Goal: Information Seeking & Learning: Learn about a topic

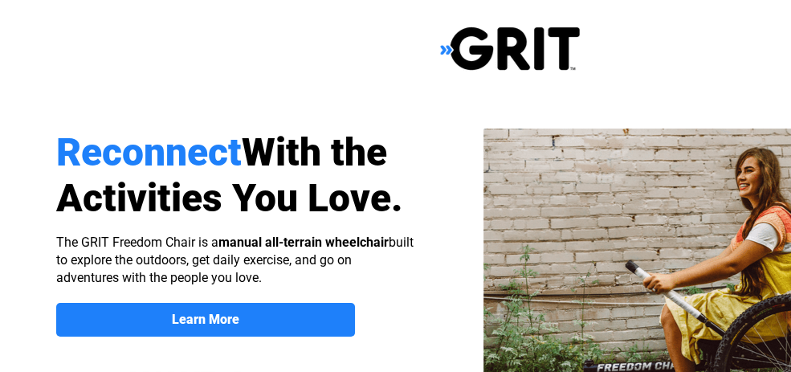
select select "US"
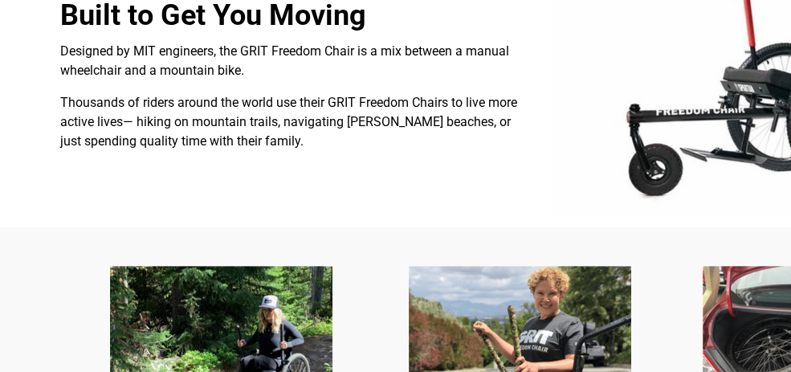
scroll to position [723, 0]
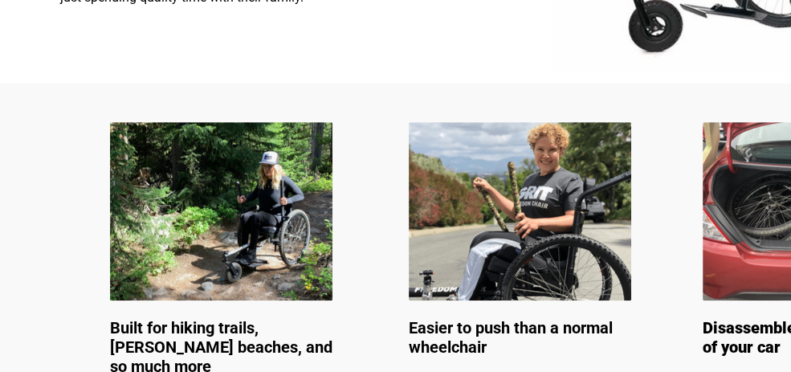
click at [296, 251] on img at bounding box center [221, 211] width 223 height 178
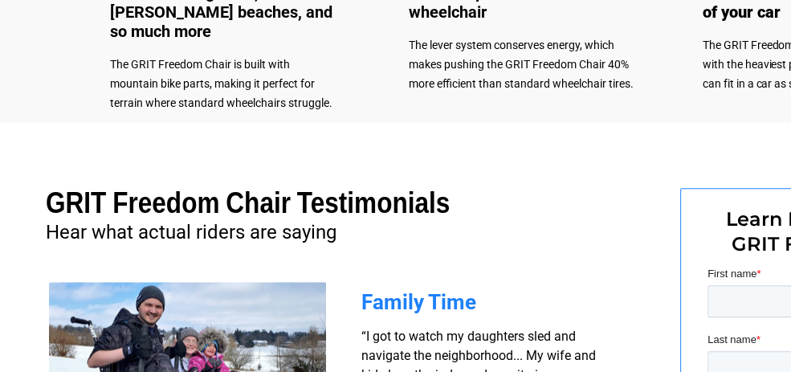
scroll to position [1015, 0]
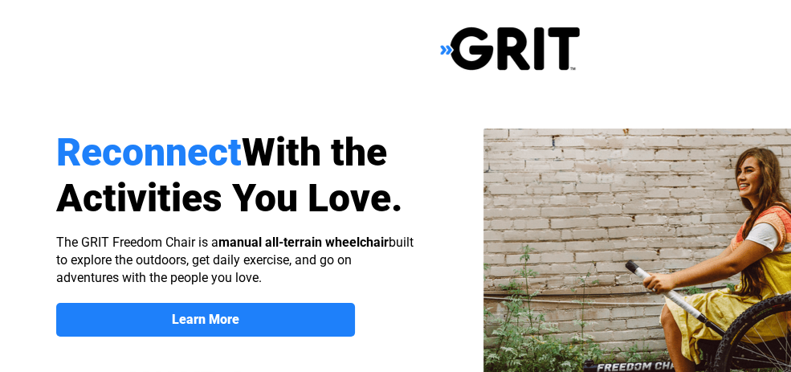
select select "US"
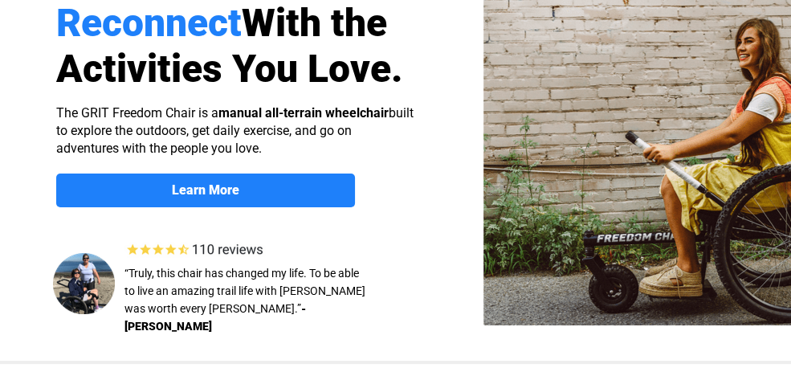
scroll to position [161, 0]
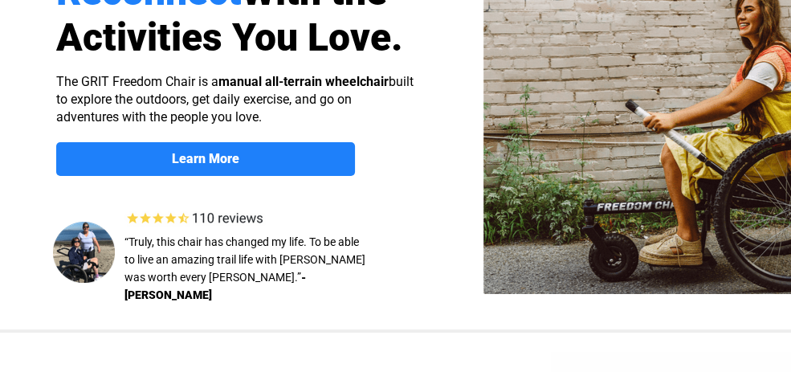
click at [667, 191] on img at bounding box center [722, 131] width 476 height 326
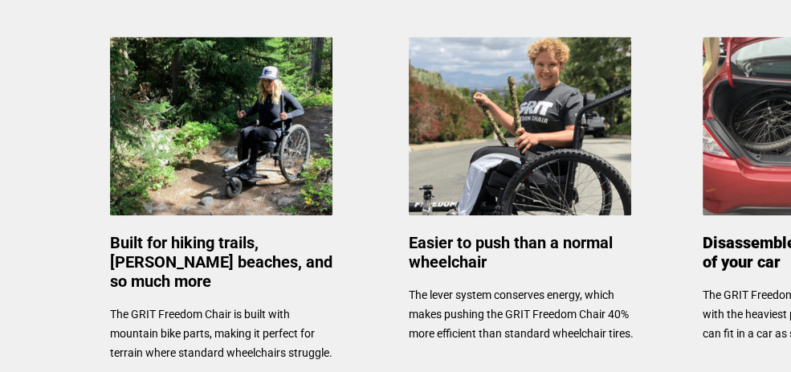
scroll to position [884, 0]
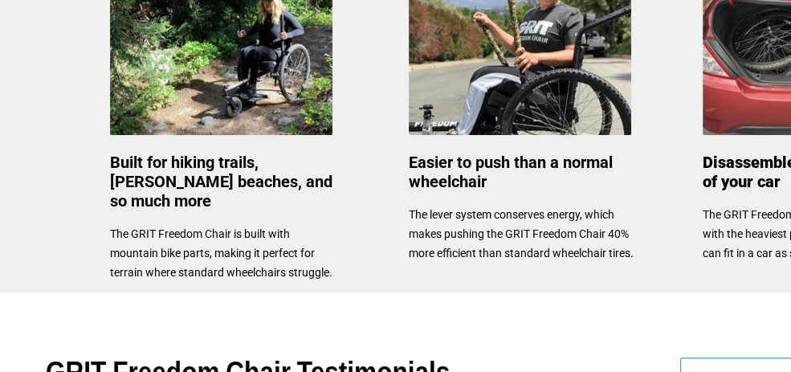
drag, startPoint x: 556, startPoint y: 197, endPoint x: 652, endPoint y: 326, distance: 161.3
drag, startPoint x: 772, startPoint y: 195, endPoint x: 755, endPoint y: 200, distance: 17.5
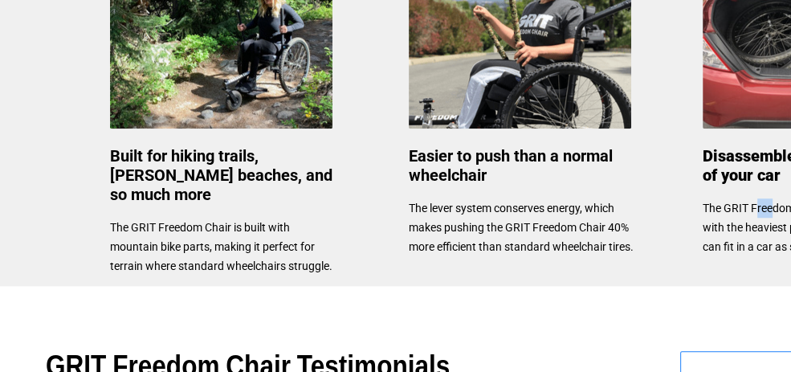
drag, startPoint x: 741, startPoint y: 223, endPoint x: 699, endPoint y: 294, distance: 82.5
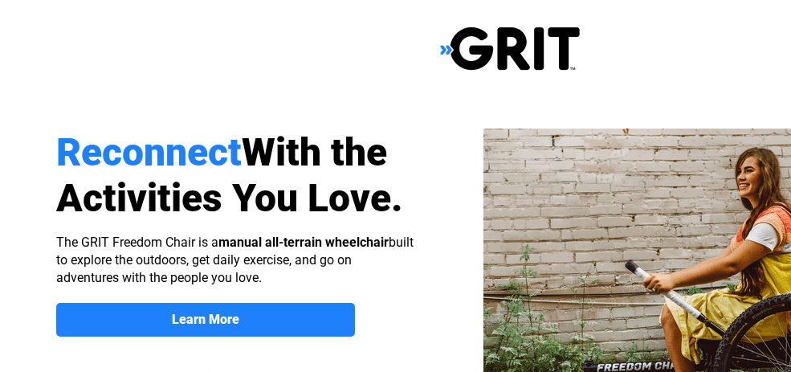
scroll to position [890, 0]
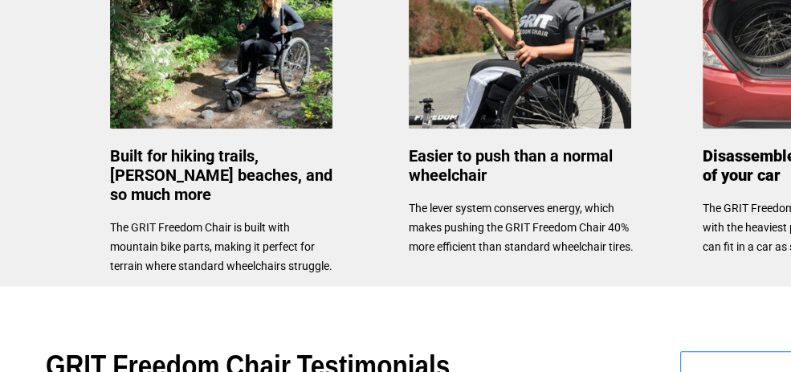
select select "US"
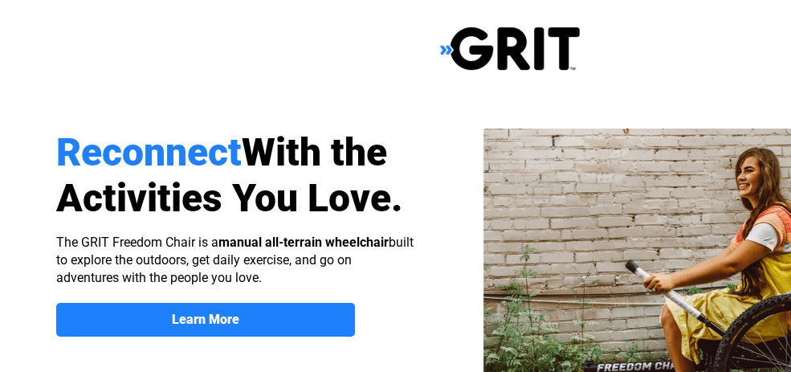
select select "US"
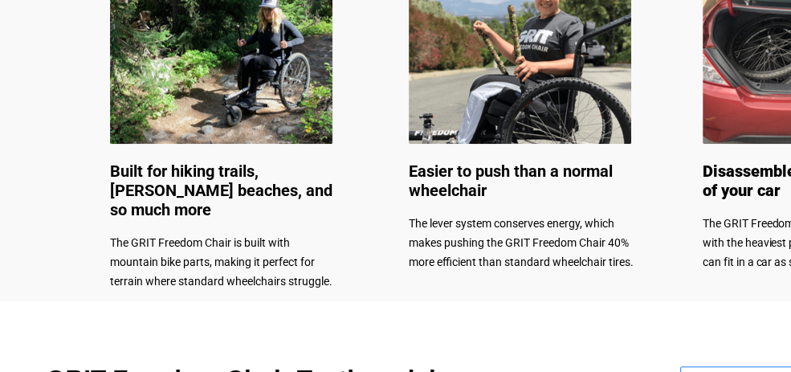
scroll to position [884, 0]
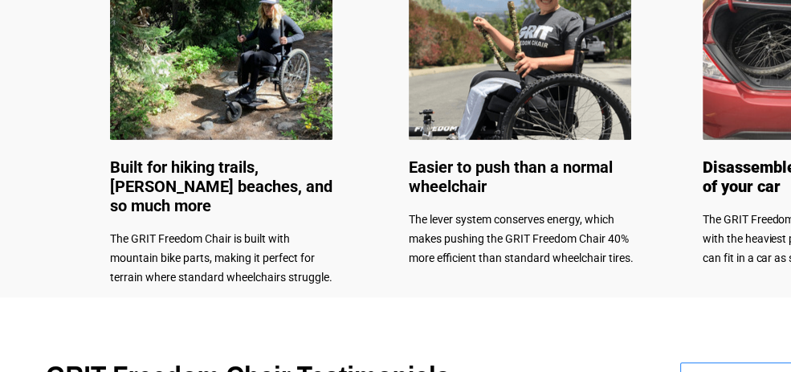
drag, startPoint x: 386, startPoint y: 175, endPoint x: 351, endPoint y: 150, distance: 43.2
click at [351, 150] on div at bounding box center [510, 110] width 1020 height 374
click at [548, 89] on img at bounding box center [520, 50] width 223 height 178
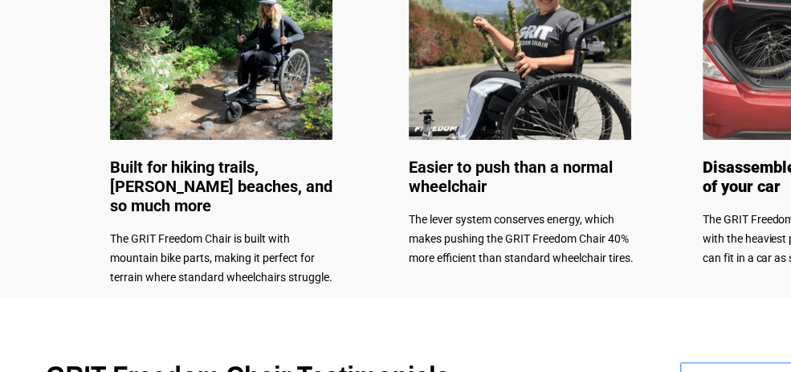
click at [548, 89] on img at bounding box center [520, 50] width 223 height 178
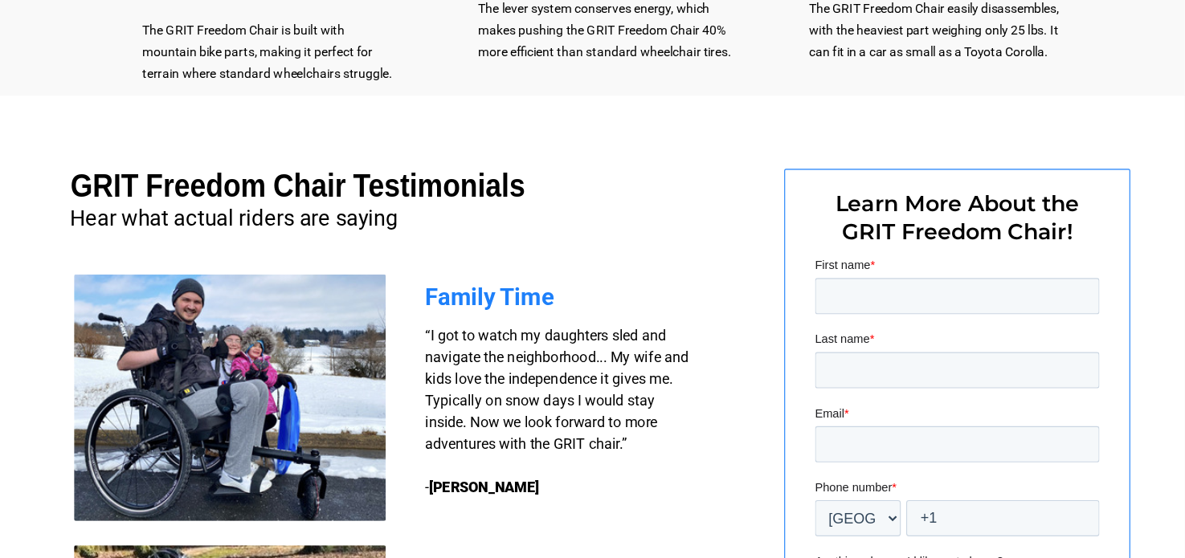
scroll to position [1096, 0]
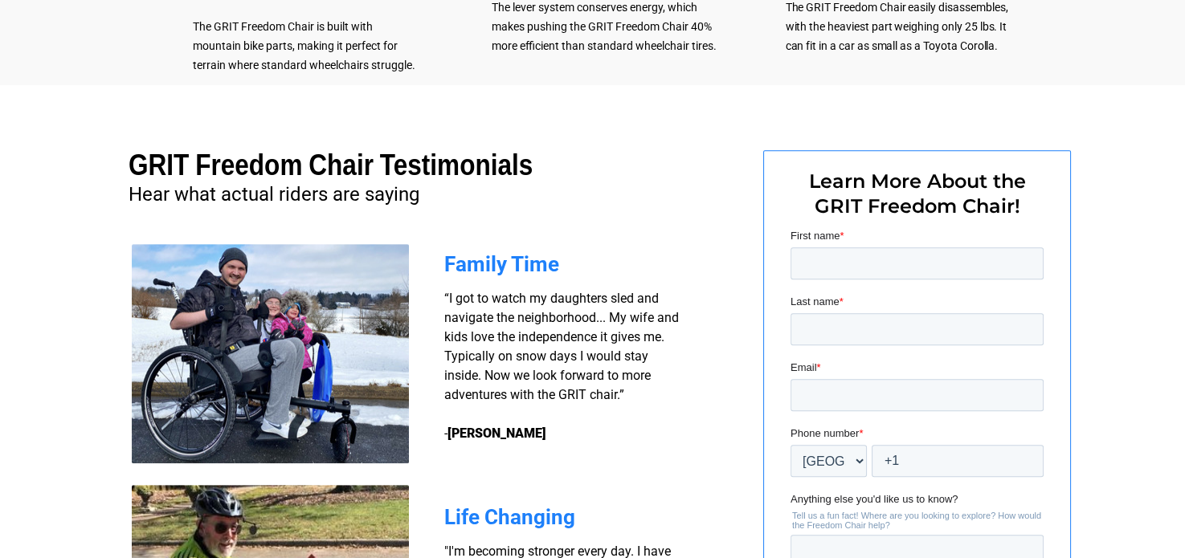
drag, startPoint x: 737, startPoint y: 0, endPoint x: 672, endPoint y: 157, distance: 170.4
click at [672, 157] on div at bounding box center [593, 419] width 1020 height 668
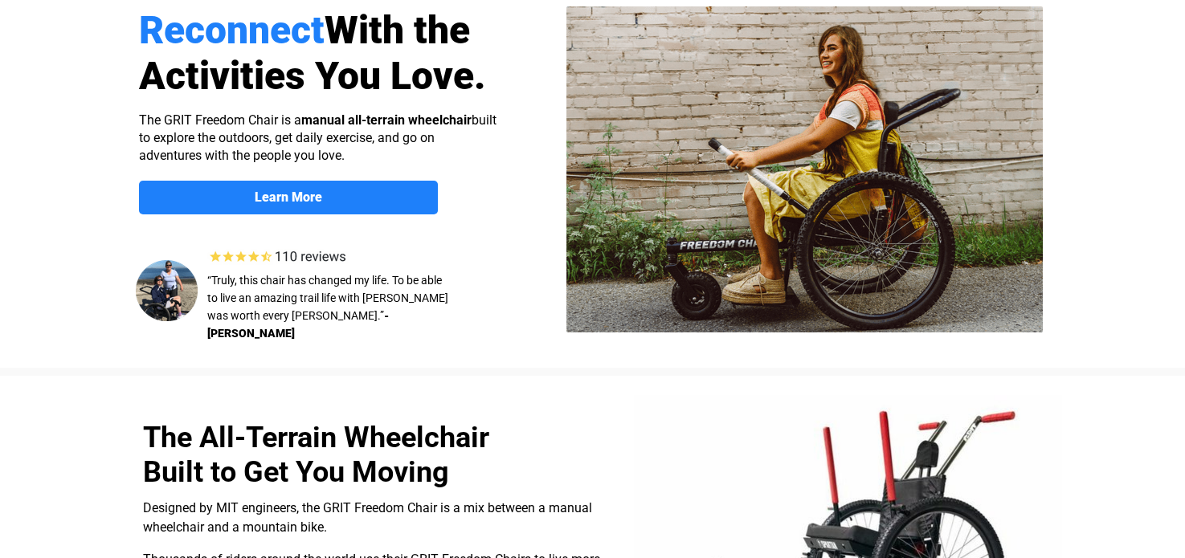
scroll to position [105, 0]
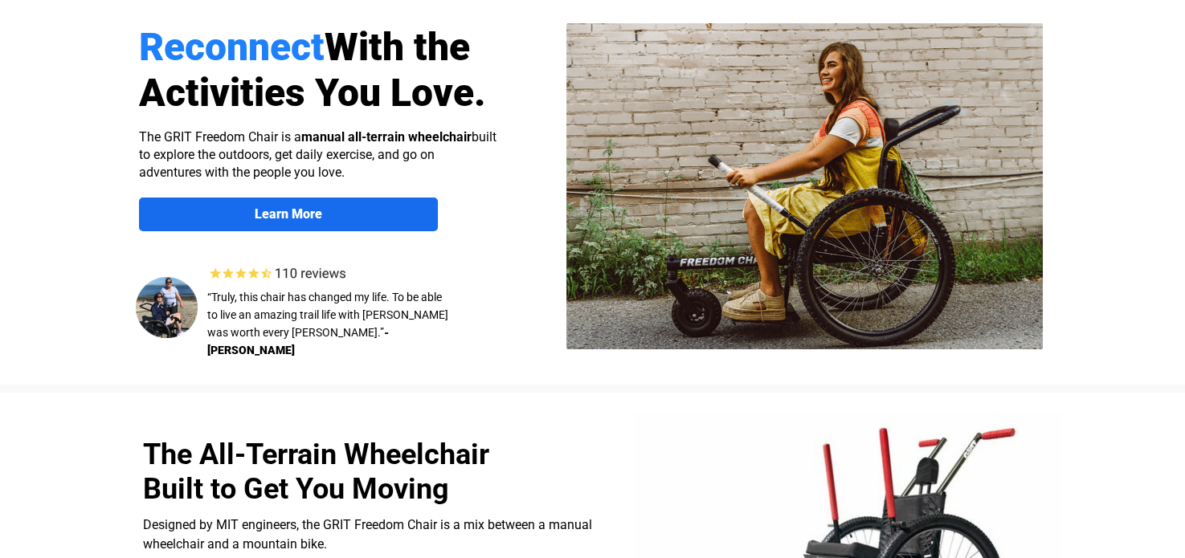
click at [287, 210] on strong "Learn More" at bounding box center [288, 213] width 67 height 15
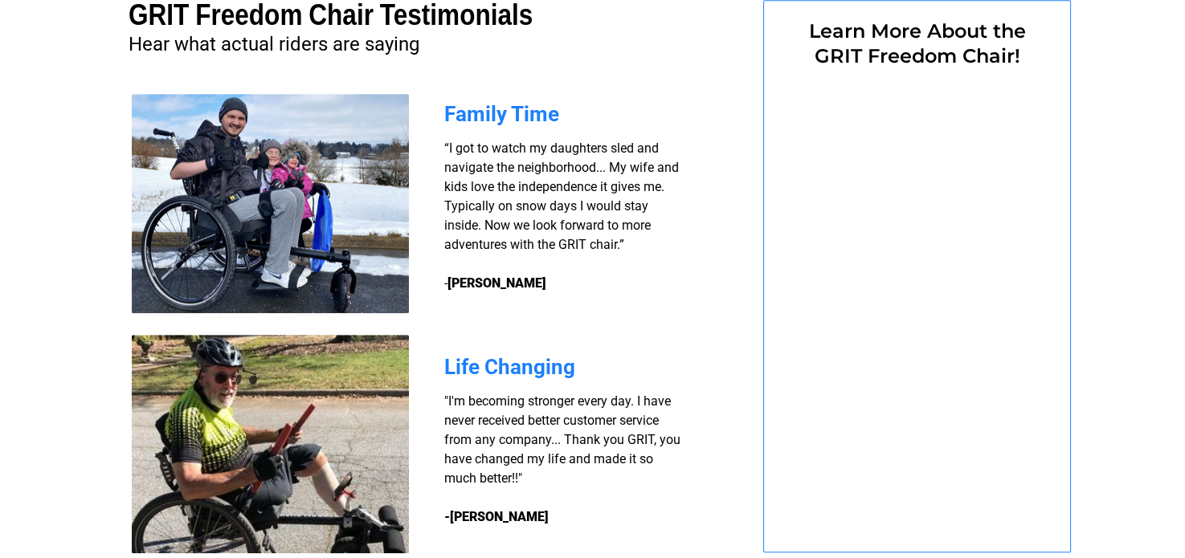
select select "US"
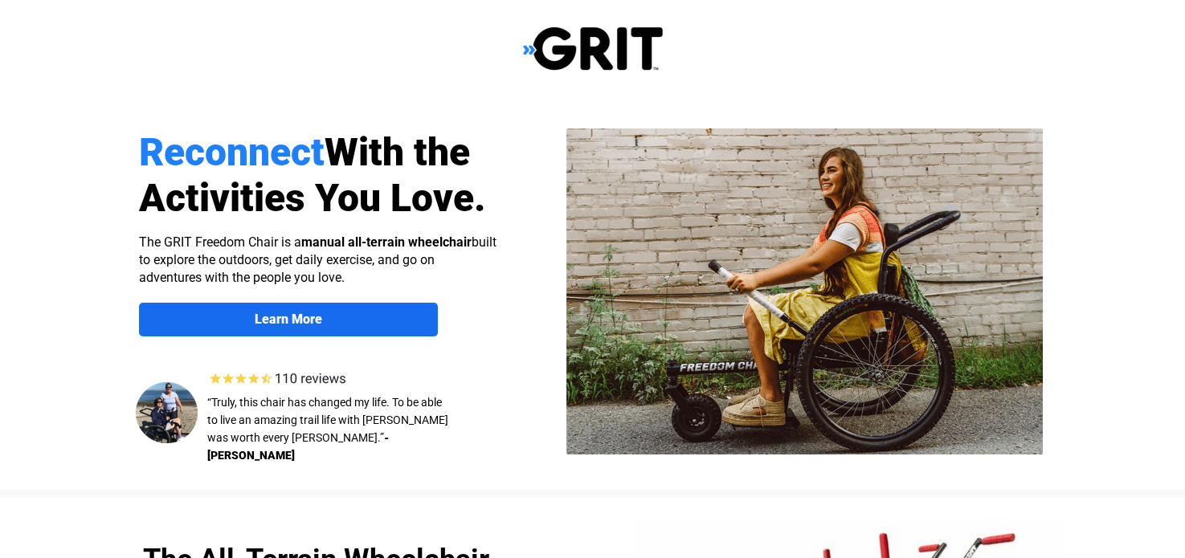
click at [317, 322] on strong "Learn More" at bounding box center [288, 319] width 67 height 15
